Goal: Subscribe to service/newsletter

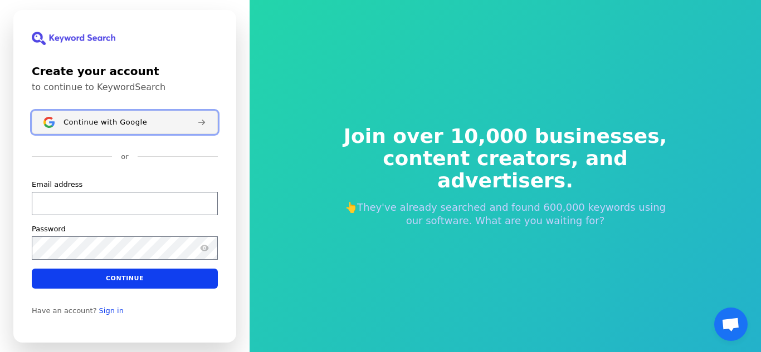
click at [150, 124] on div "Continue with Google" at bounding box center [125, 121] width 125 height 9
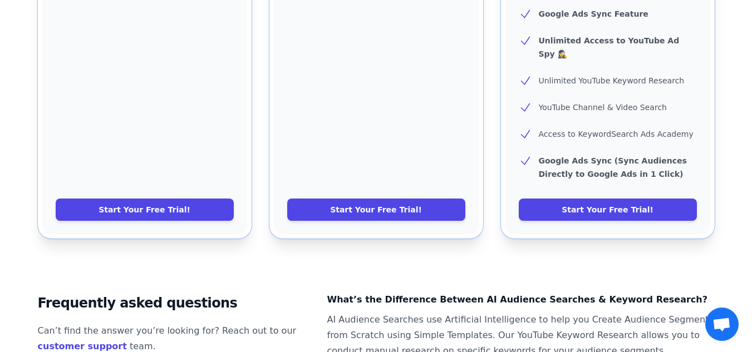
scroll to position [625, 0]
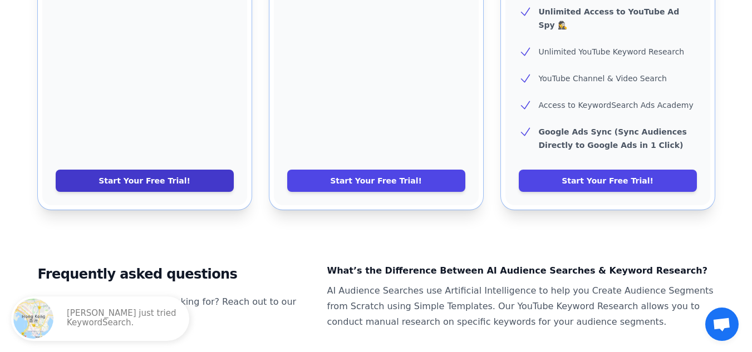
click at [175, 170] on link "Start Your Free Trial!" at bounding box center [145, 181] width 178 height 22
